Goal: Task Accomplishment & Management: Manage account settings

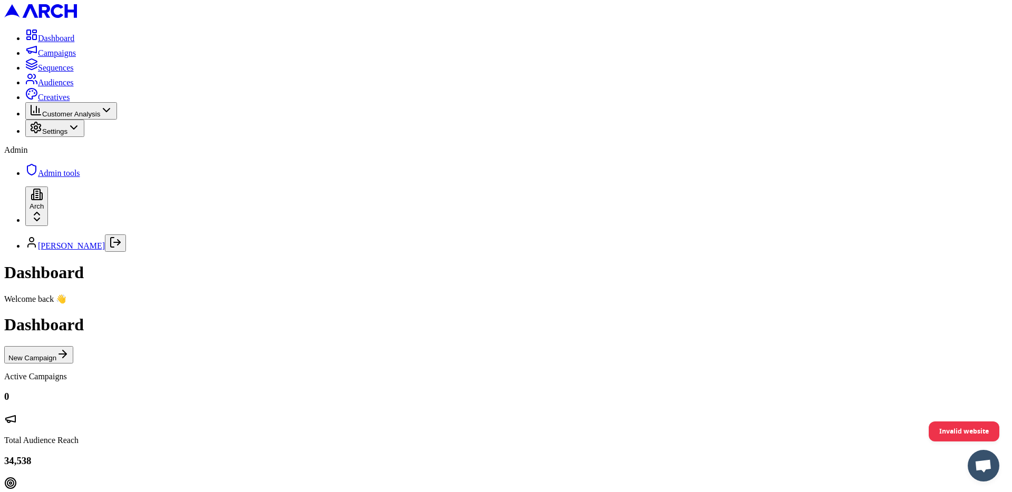
click at [78, 118] on span "Customer Analysis" at bounding box center [71, 114] width 58 height 8
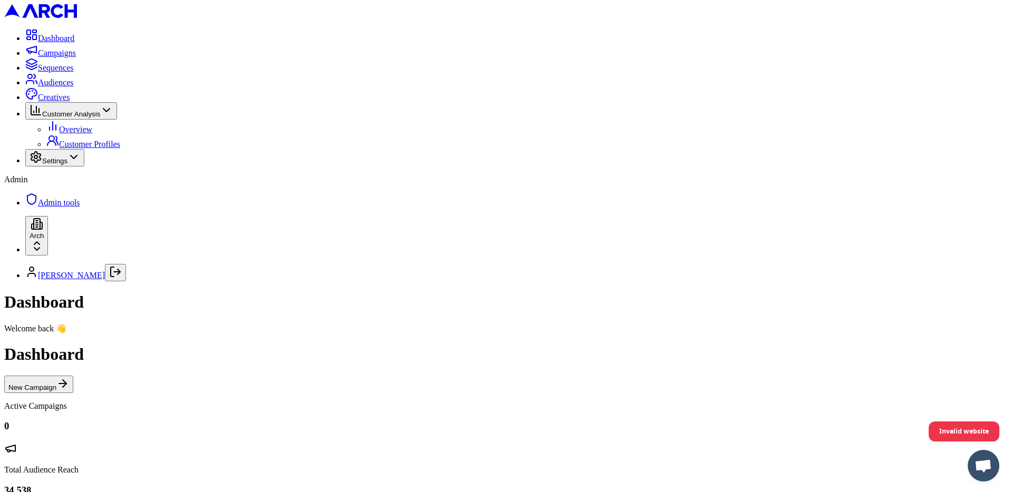
click at [67, 165] on span "Settings" at bounding box center [54, 161] width 25 height 8
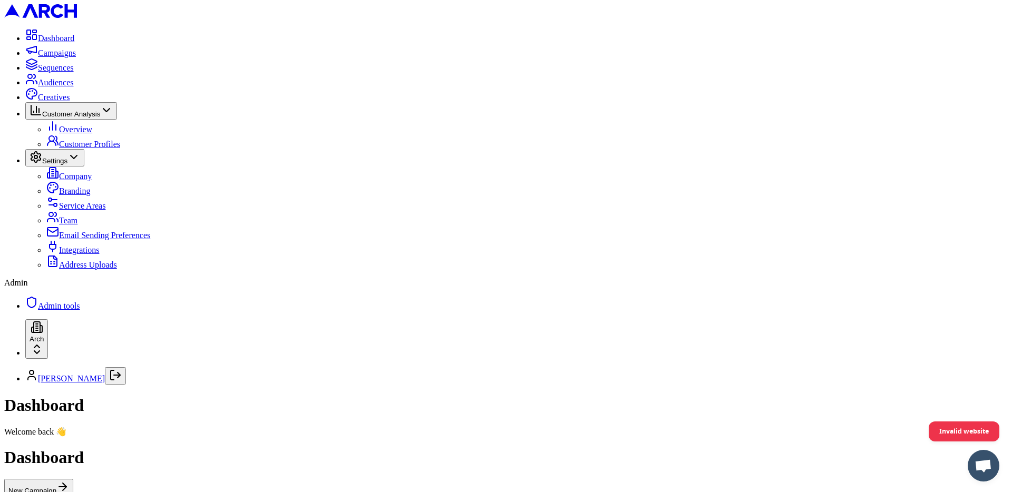
click at [67, 310] on span "Admin tools" at bounding box center [59, 305] width 42 height 9
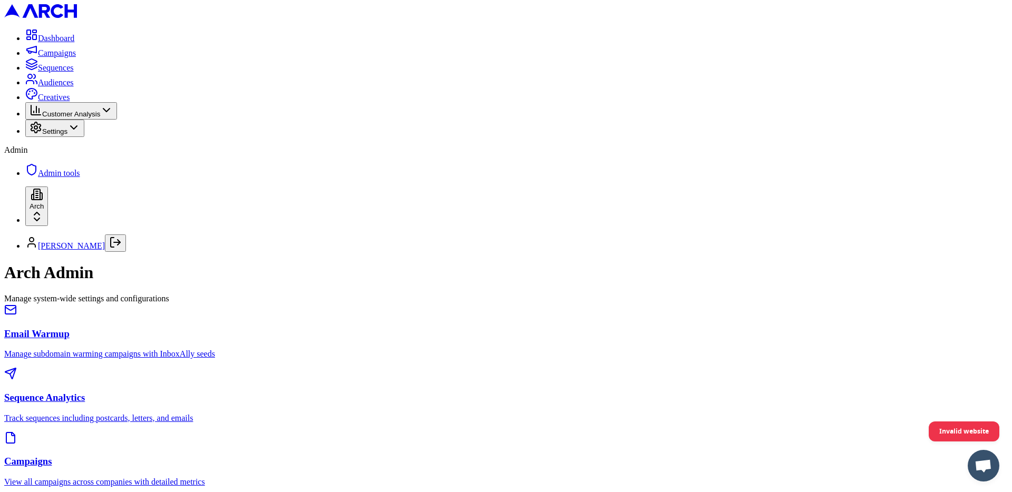
click at [514, 392] on div "Sequence Analytics Track sequences including postcards, letters, and emails" at bounding box center [505, 407] width 1003 height 31
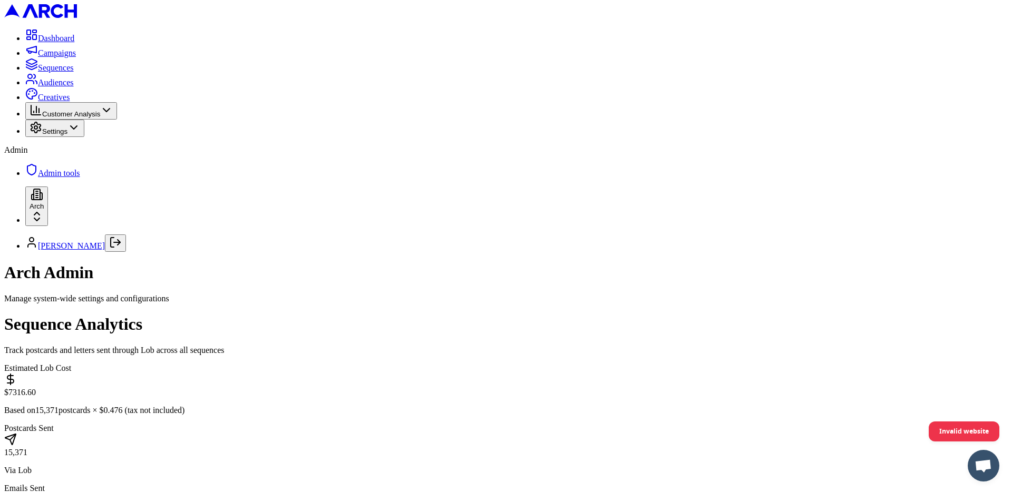
scroll to position [190, 0]
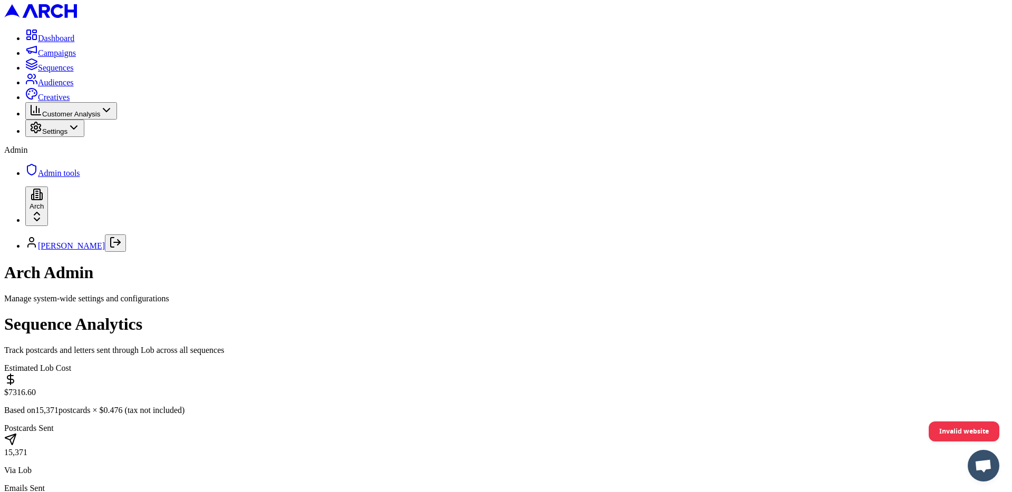
scroll to position [144, 0]
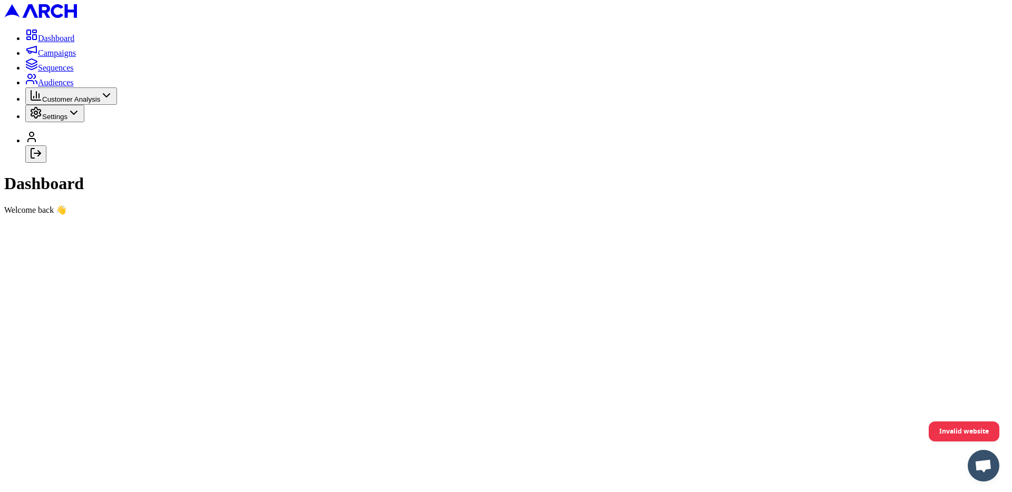
click at [42, 160] on icon "Log out" at bounding box center [36, 153] width 13 height 13
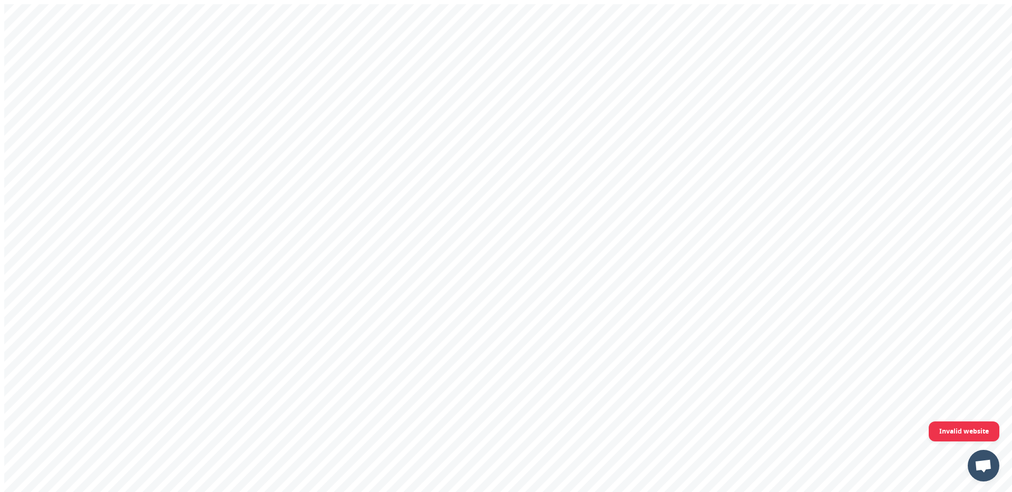
type input "[EMAIL_ADDRESS][DOMAIN_NAME]"
